Goal: Transaction & Acquisition: Purchase product/service

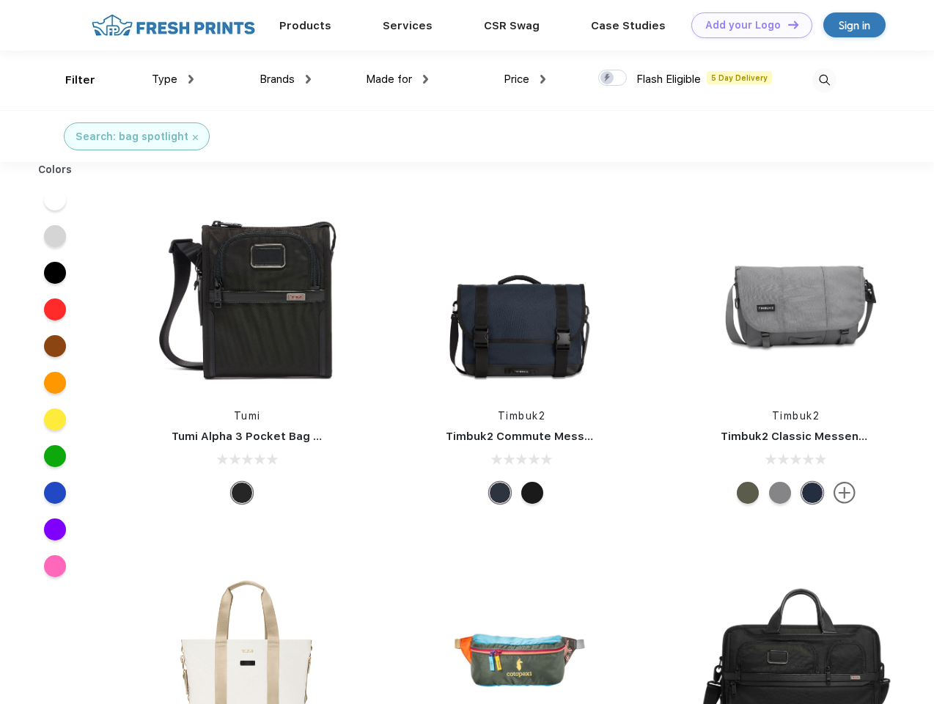
click at [747, 25] on link "Add your Logo Design Tool" at bounding box center [752, 25] width 121 height 26
click at [0, 0] on div "Design Tool" at bounding box center [0, 0] width 0 height 0
click at [787, 24] on link "Add your Logo Design Tool" at bounding box center [752, 25] width 121 height 26
click at [70, 80] on div "Filter" at bounding box center [80, 80] width 30 height 17
click at [173, 79] on span "Type" at bounding box center [165, 79] width 26 height 13
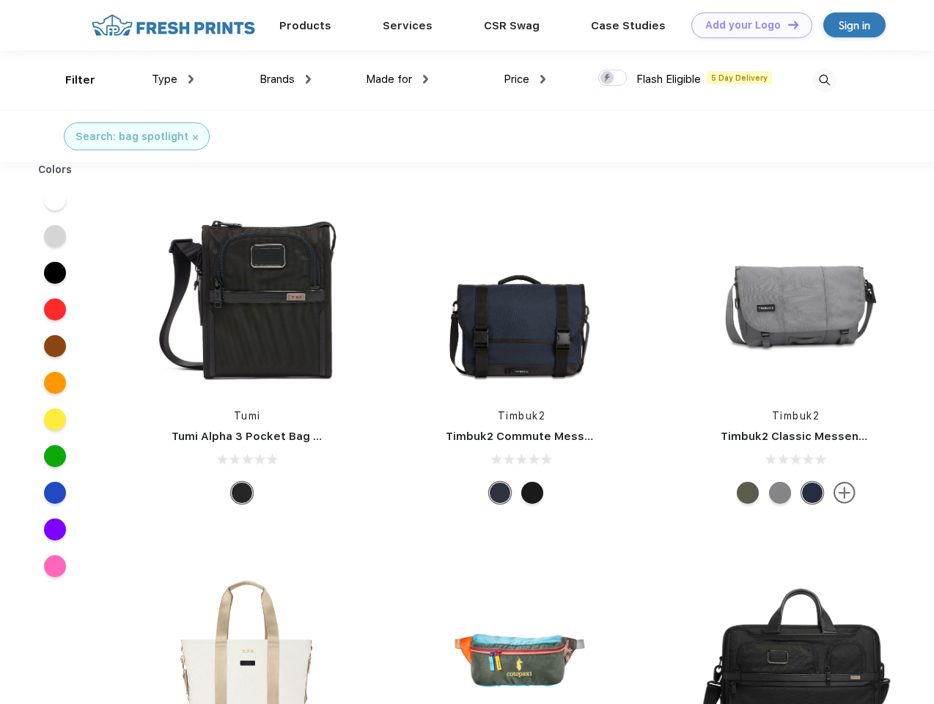
click at [285, 79] on span "Brands" at bounding box center [277, 79] width 35 height 13
click at [397, 79] on span "Made for" at bounding box center [389, 79] width 46 height 13
click at [525, 79] on span "Price" at bounding box center [517, 79] width 26 height 13
click at [613, 78] on div at bounding box center [612, 78] width 29 height 16
click at [608, 78] on input "checkbox" at bounding box center [603, 74] width 10 height 10
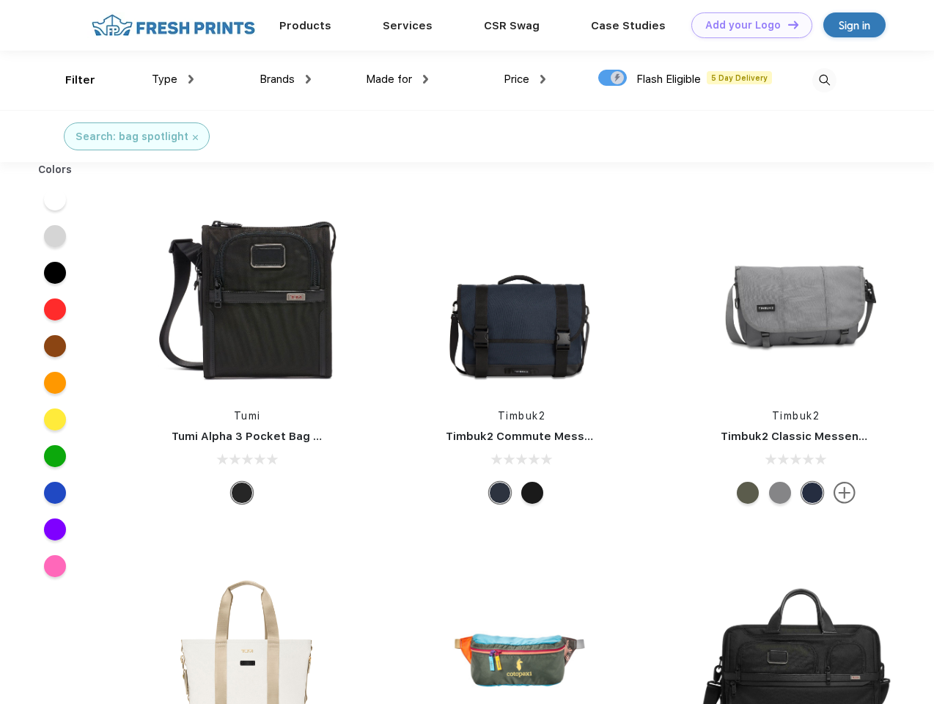
click at [824, 80] on img at bounding box center [825, 80] width 24 height 24
